Goal: Information Seeking & Learning: Learn about a topic

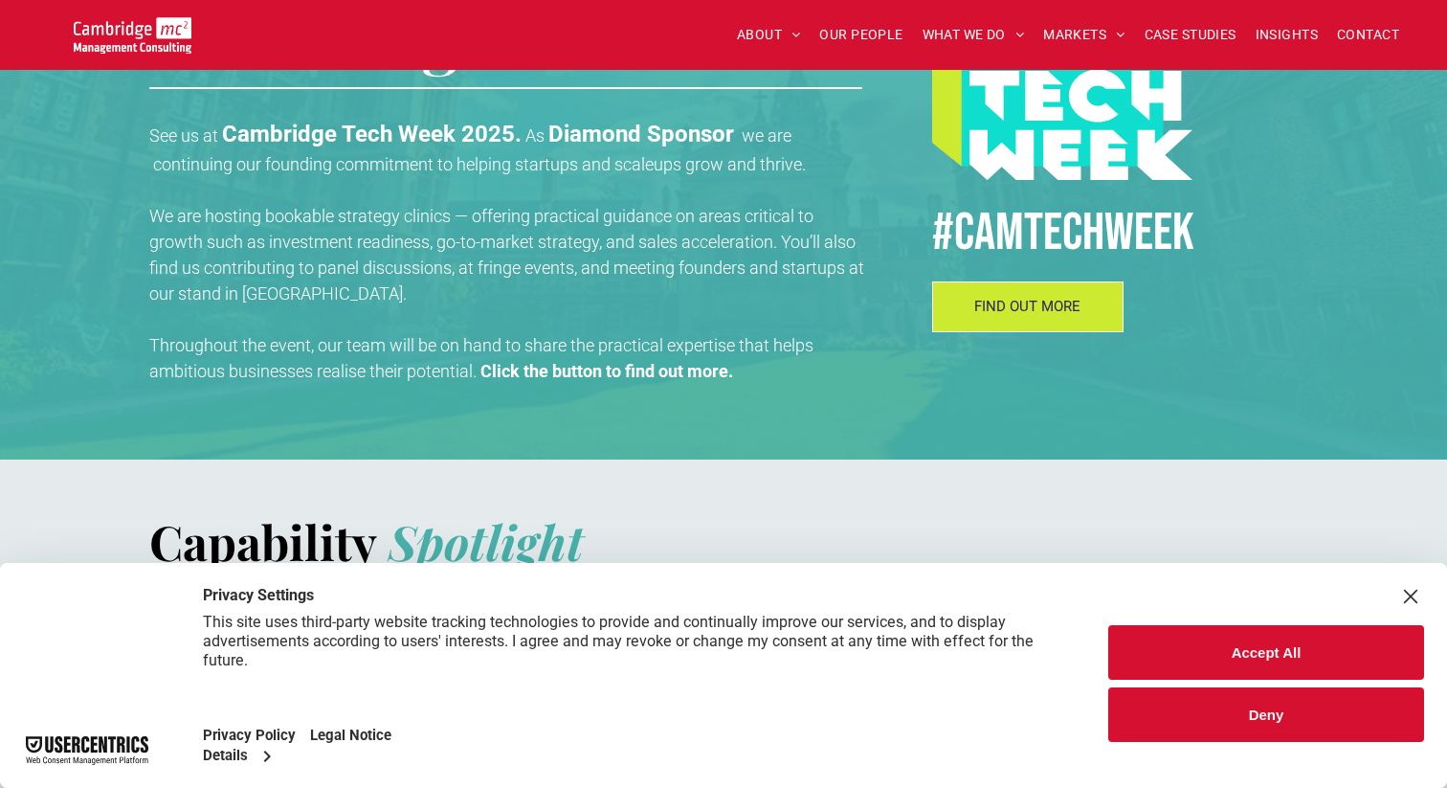
scroll to position [800, 0]
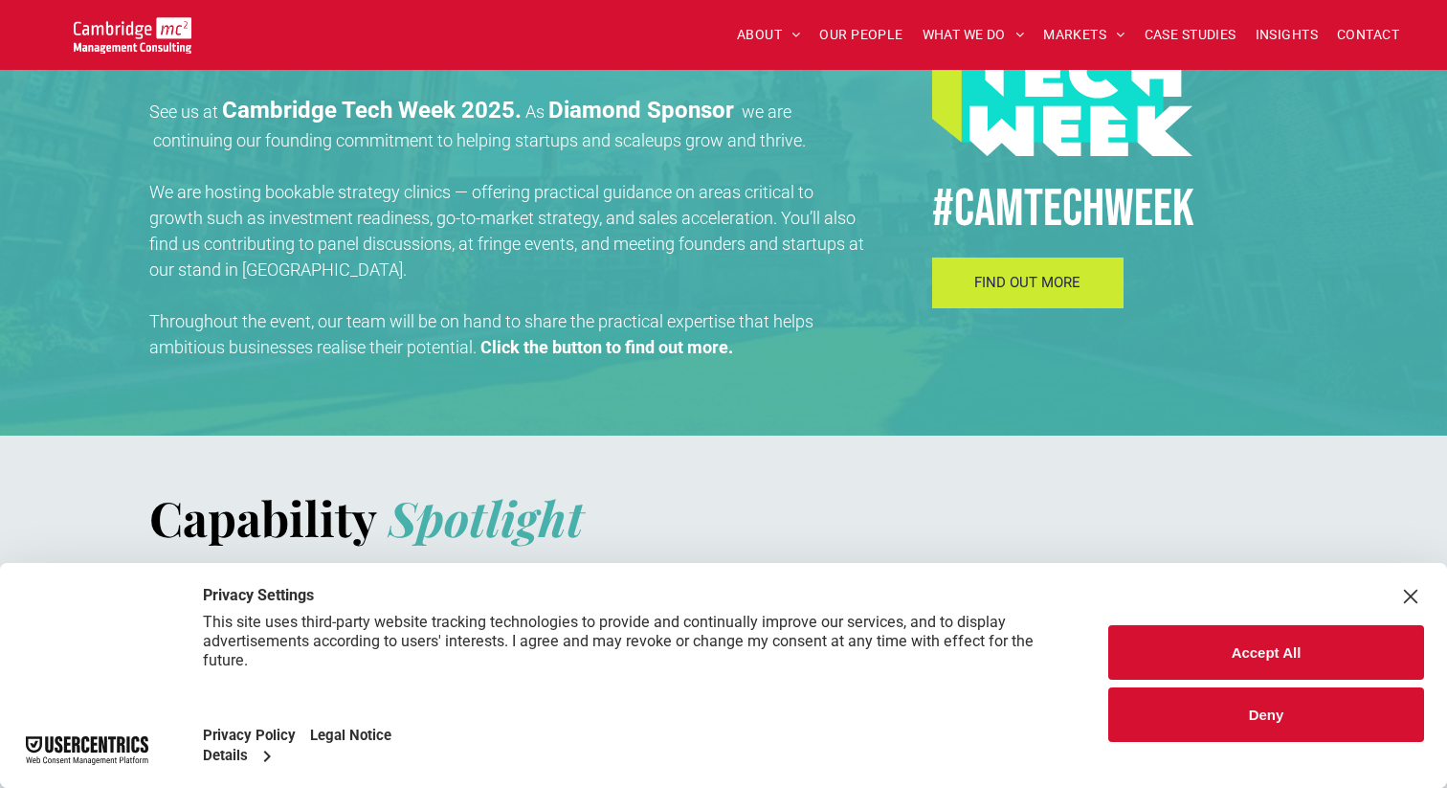
click at [1029, 271] on link "FIND OUT MORE" at bounding box center [1027, 282] width 191 height 51
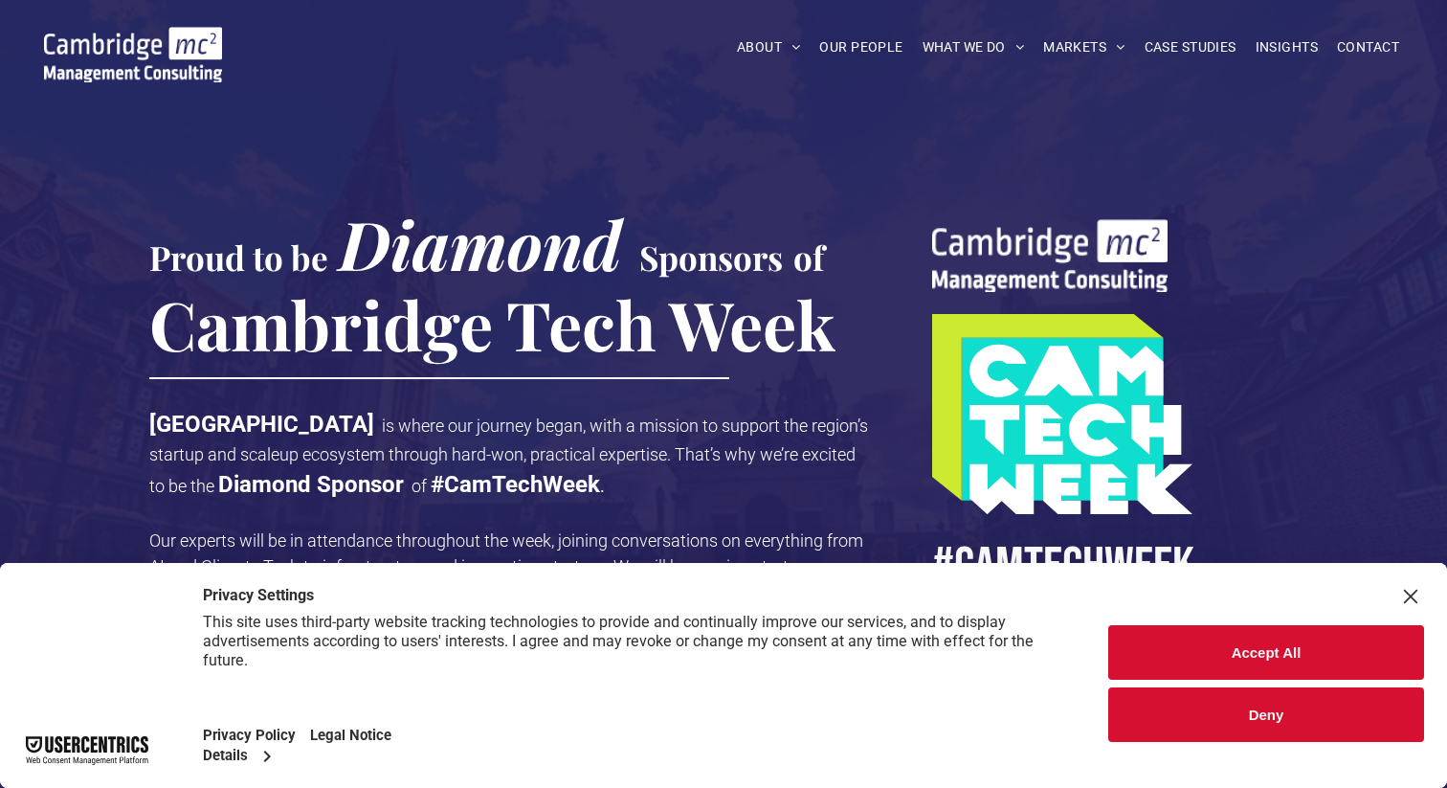
click at [1238, 713] on button "Deny" at bounding box center [1266, 714] width 316 height 55
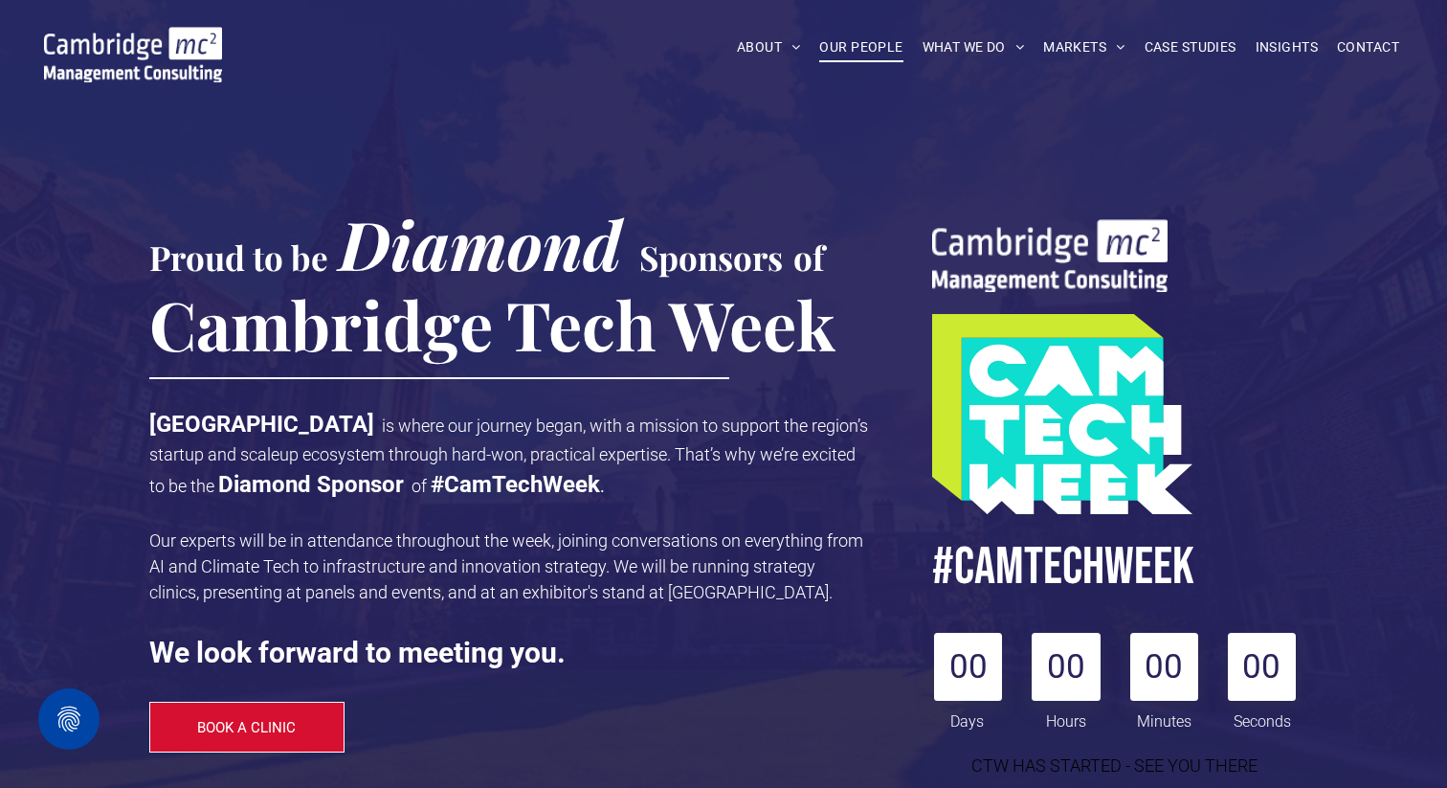
click at [833, 45] on span "OUR PEOPLE" at bounding box center [860, 48] width 83 height 30
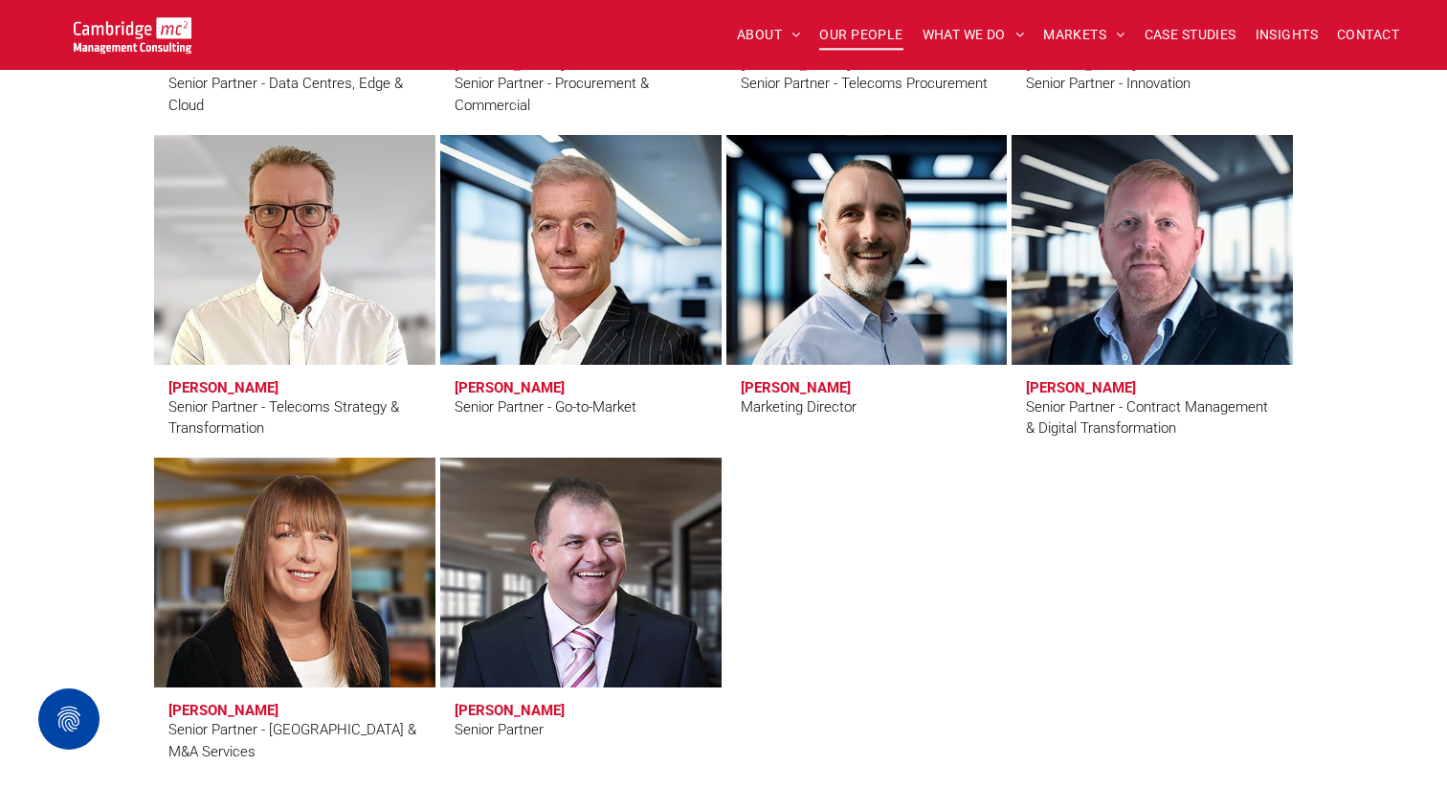
scroll to position [3109, 0]
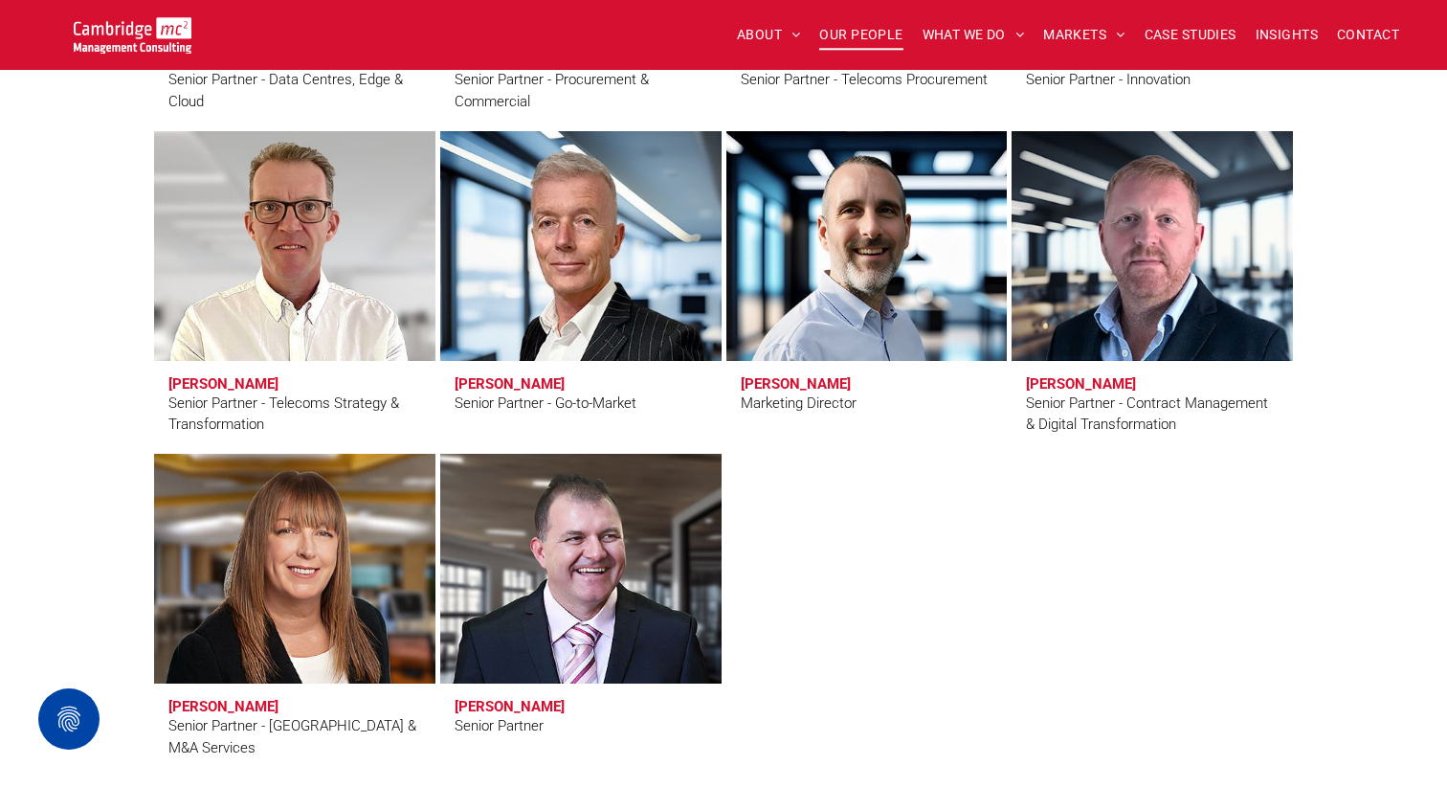
click at [1416, 131] on div "Senior Partners Erling Aronsveen Senior Partner - Nordics Andy Bax Senior Partn…" at bounding box center [723, 122] width 1447 height 1482
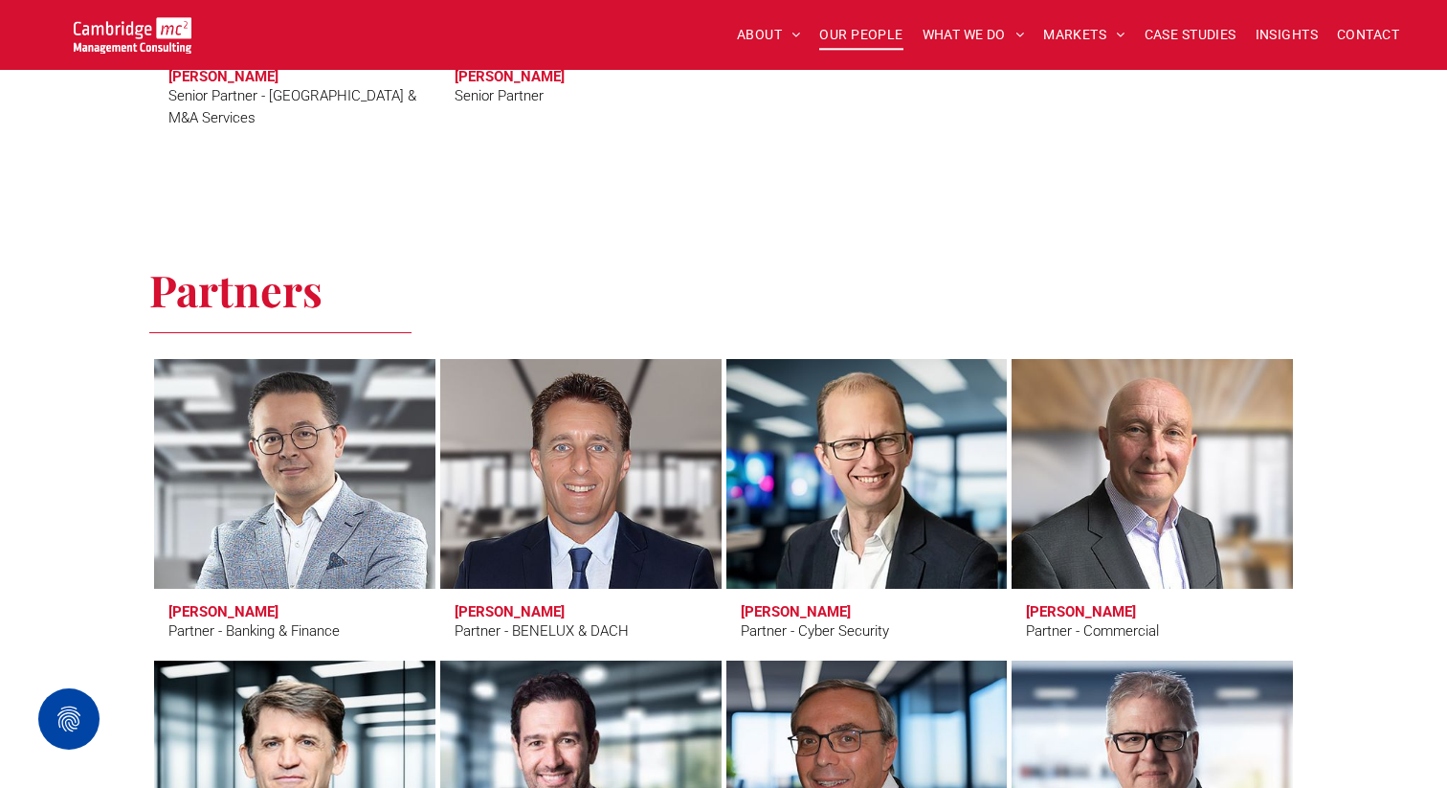
scroll to position [3729, 0]
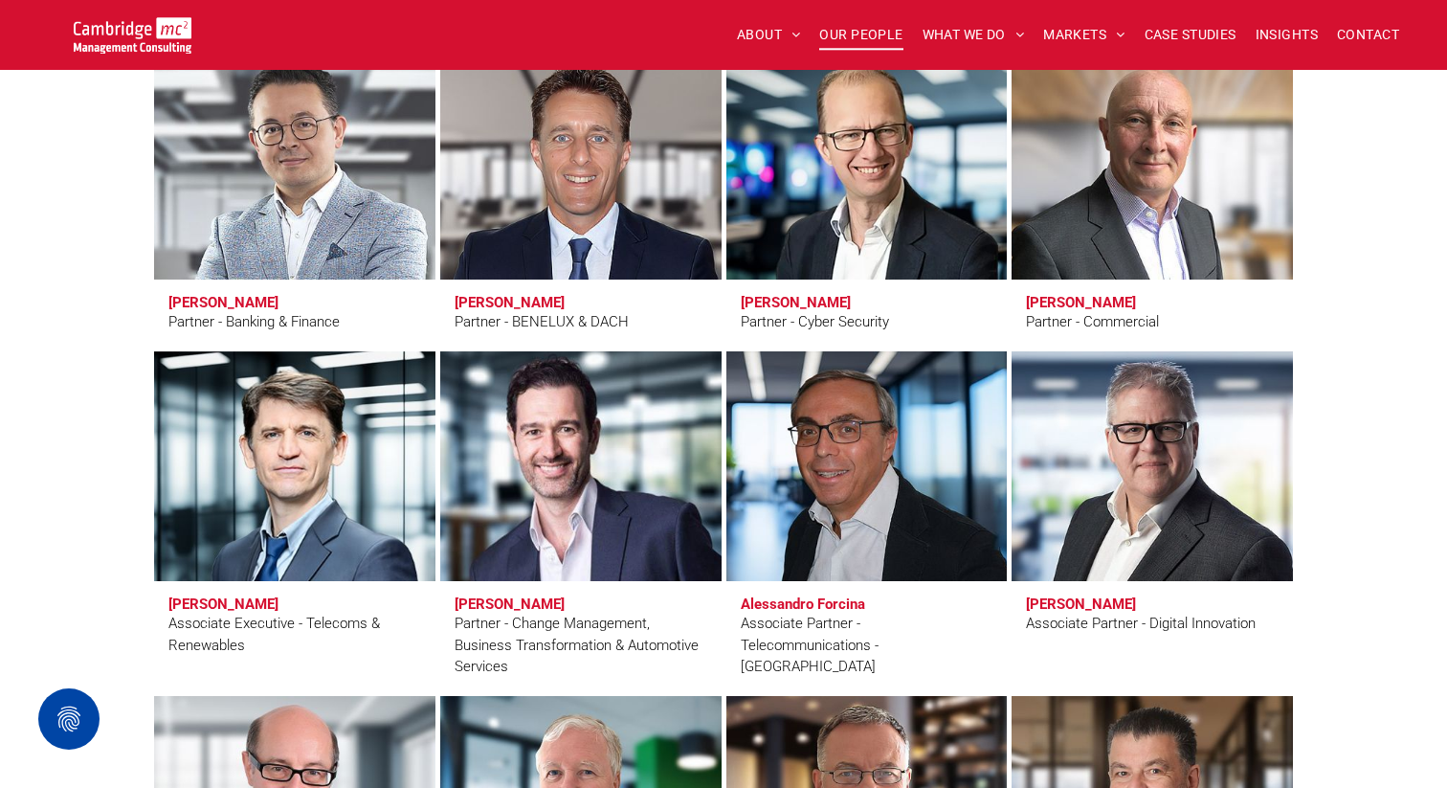
scroll to position [4081, 0]
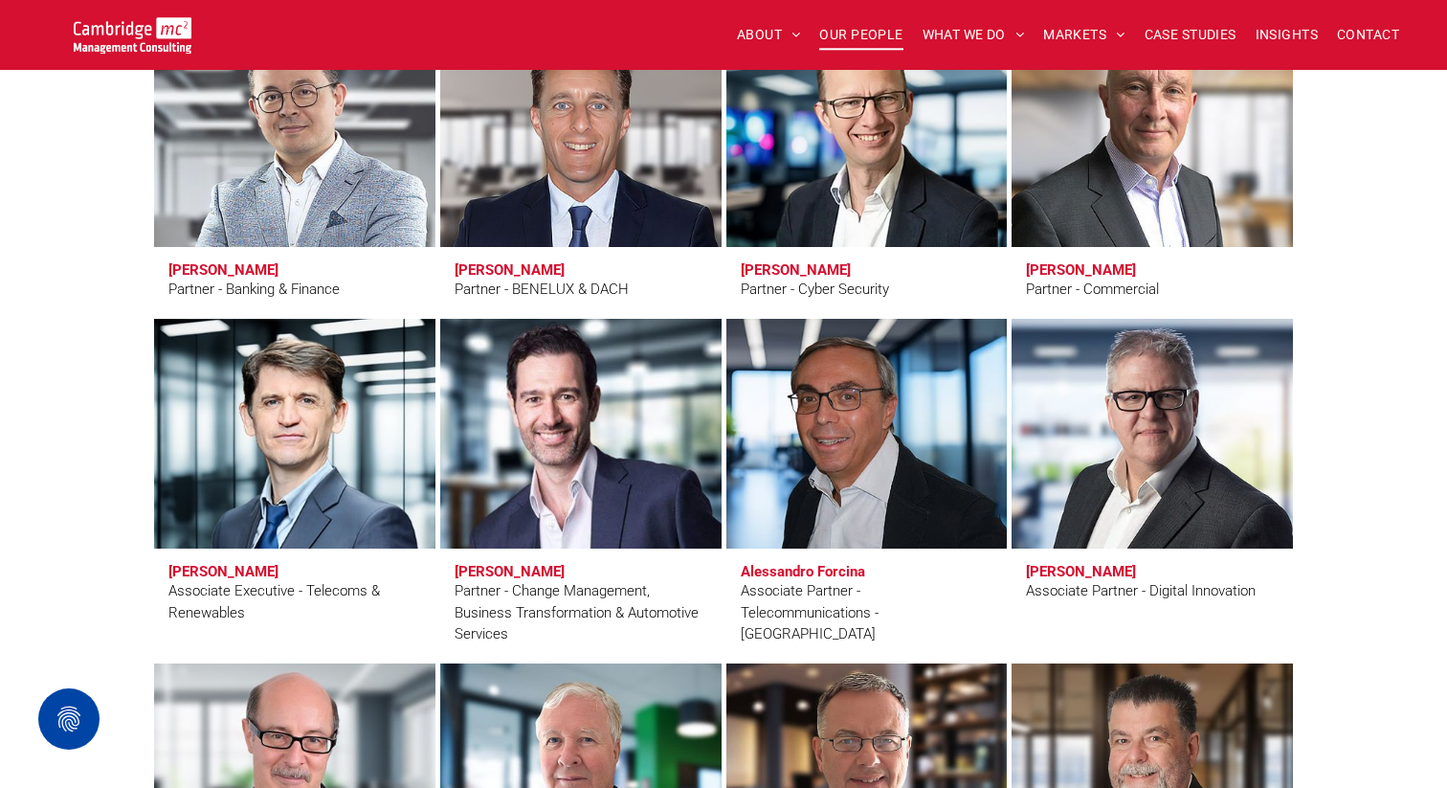
click at [551, 568] on h3 "Daniel Fitzsimmons" at bounding box center [510, 571] width 110 height 17
click at [576, 482] on link at bounding box center [581, 433] width 298 height 243
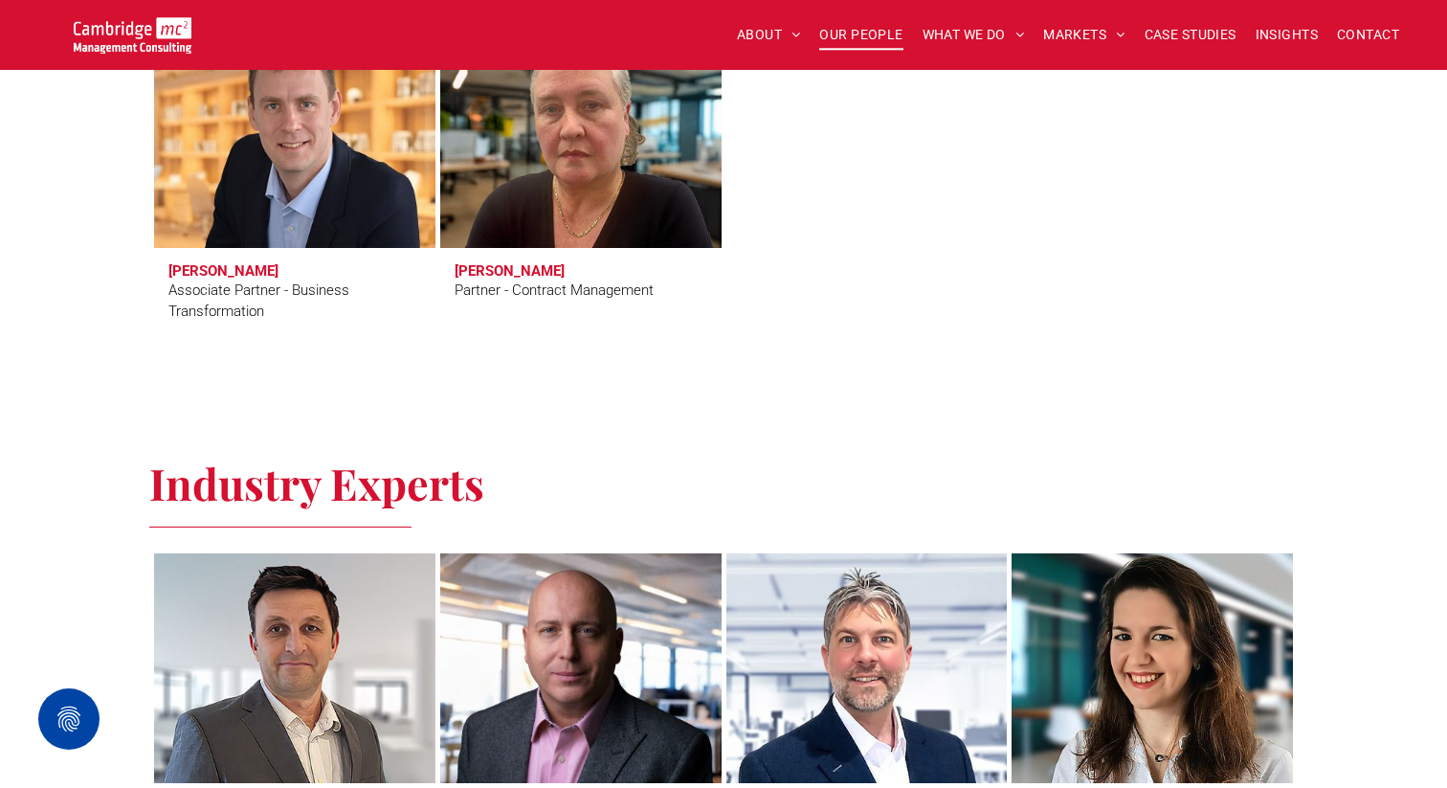
scroll to position [5352, 0]
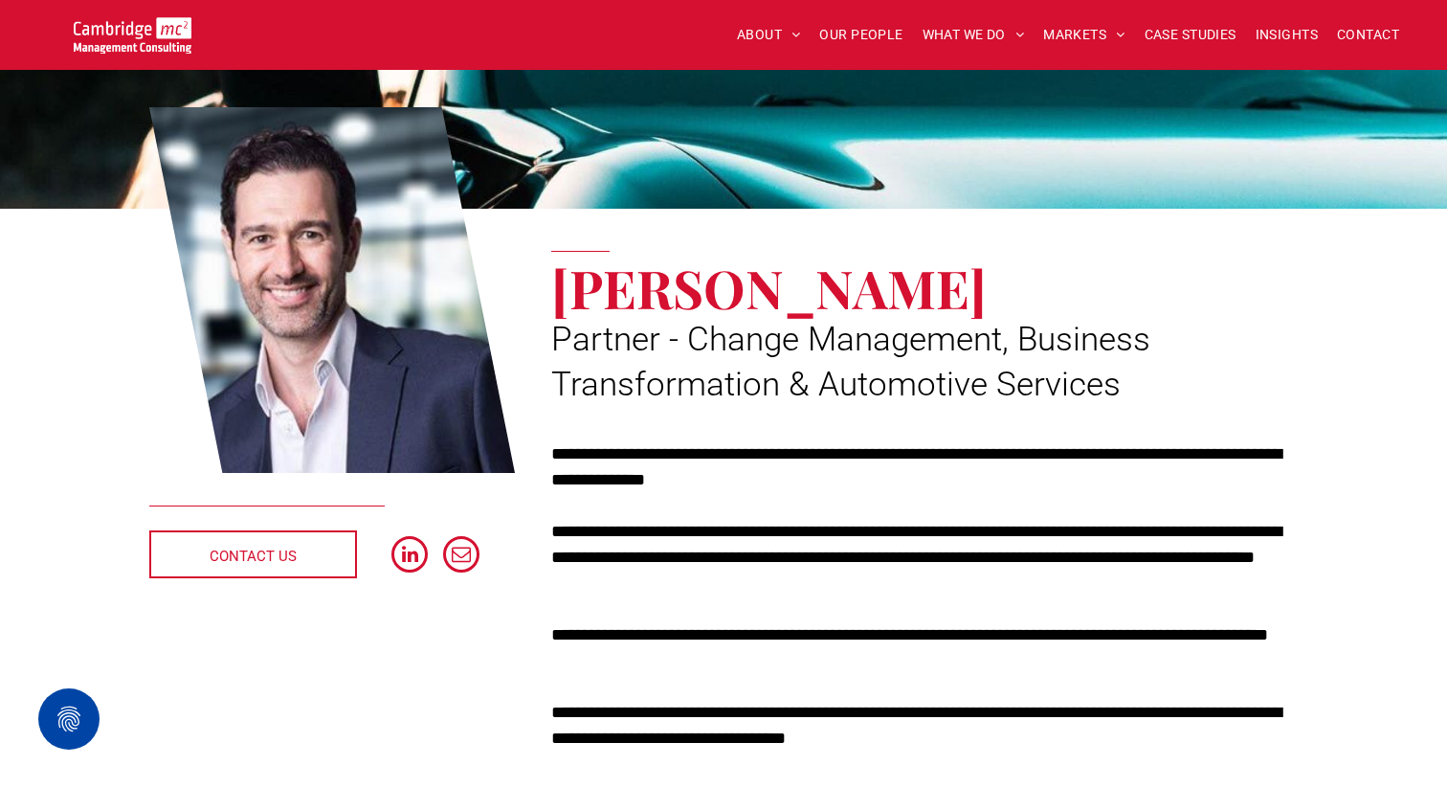
scroll to position [158, 0]
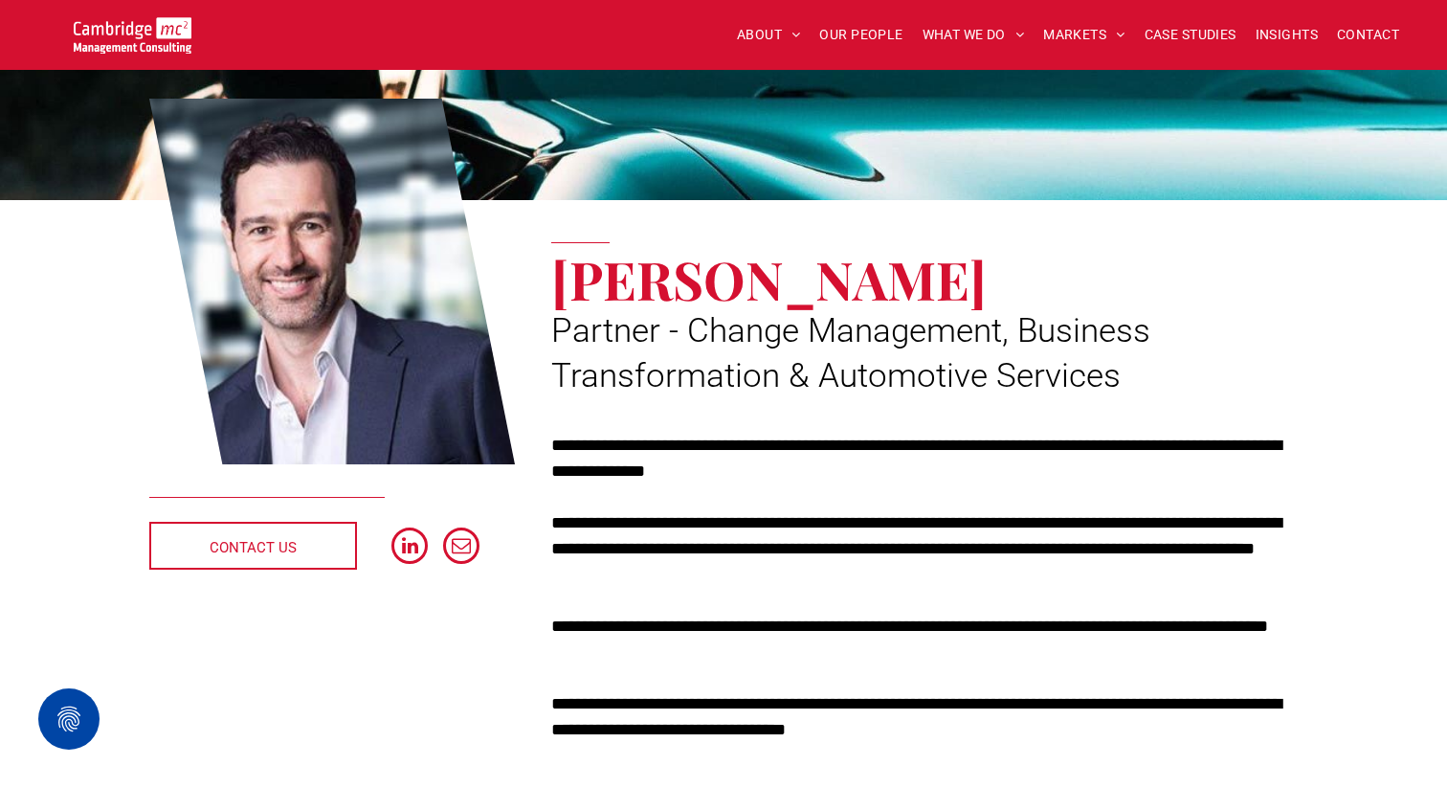
drag, startPoint x: 787, startPoint y: 282, endPoint x: 1025, endPoint y: 293, distance: 238.5
click at [987, 295] on span "[PERSON_NAME]" at bounding box center [768, 278] width 435 height 71
click at [953, 288] on span "[PERSON_NAME]" at bounding box center [768, 278] width 435 height 71
click at [869, 280] on span "[PERSON_NAME]" at bounding box center [768, 278] width 435 height 71
